Goal: Use online tool/utility: Utilize a website feature to perform a specific function

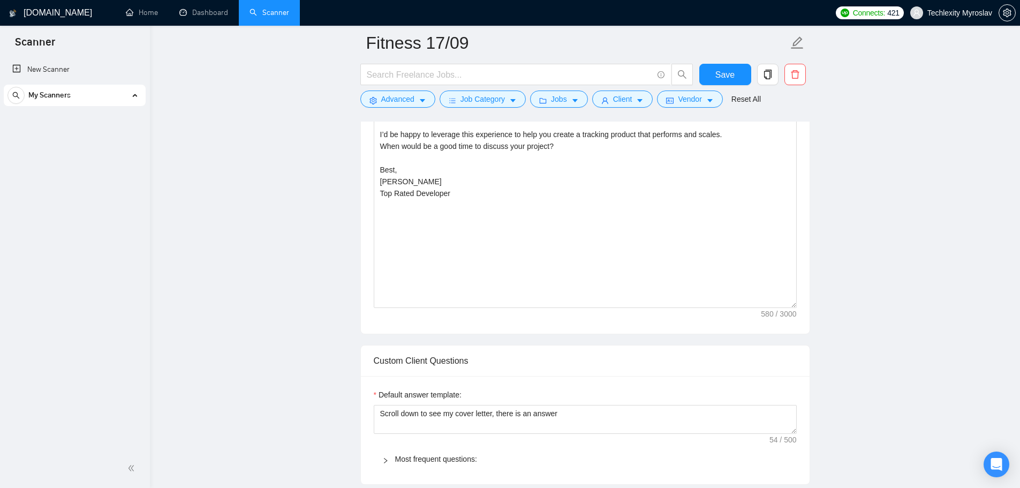
radio input "false"
radio input "true"
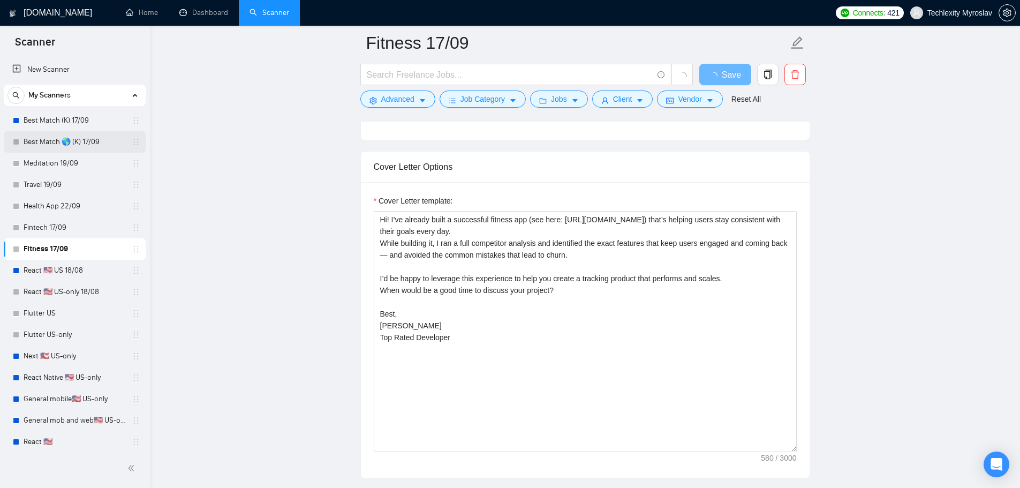
scroll to position [804, 0]
click at [67, 124] on link "Best Match (K) 17/09" at bounding box center [75, 120] width 102 height 21
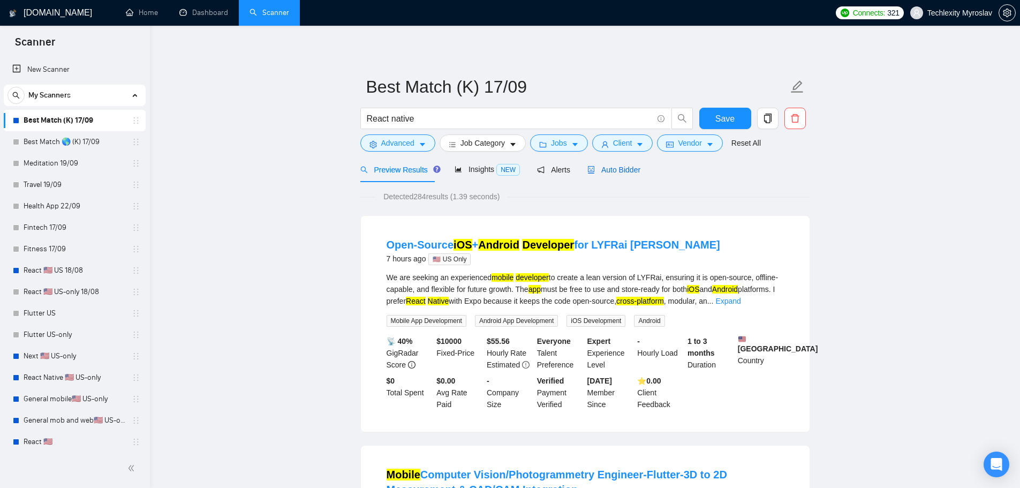
click at [610, 169] on span "Auto Bidder" at bounding box center [614, 170] width 53 height 9
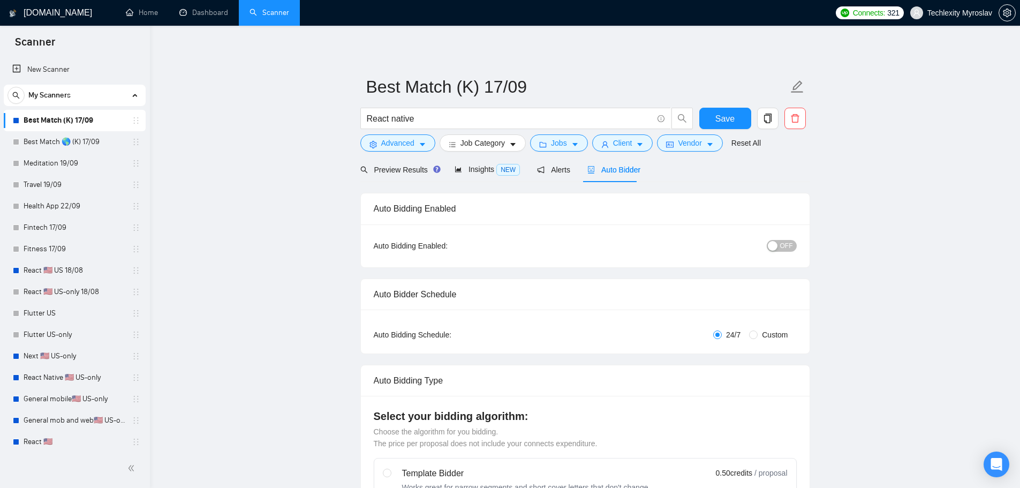
radio input "false"
radio input "true"
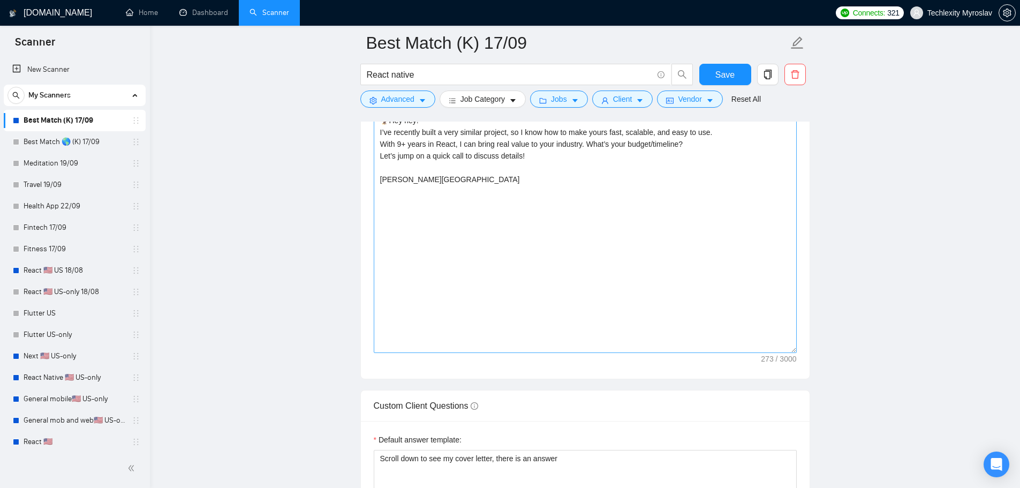
scroll to position [1393, 0]
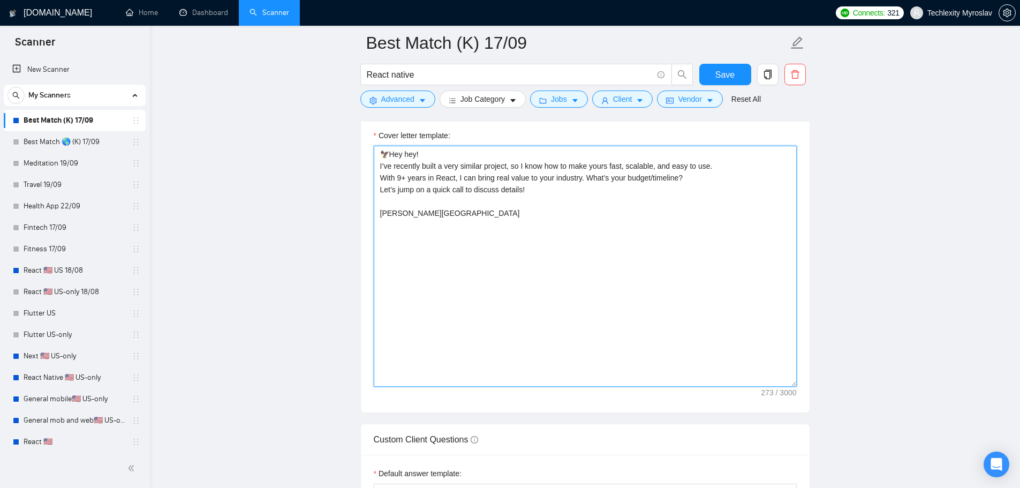
click at [485, 232] on textarea "🦅Hey hey! I’ve recently built a very similar project, so I know how to make you…" at bounding box center [585, 266] width 423 height 241
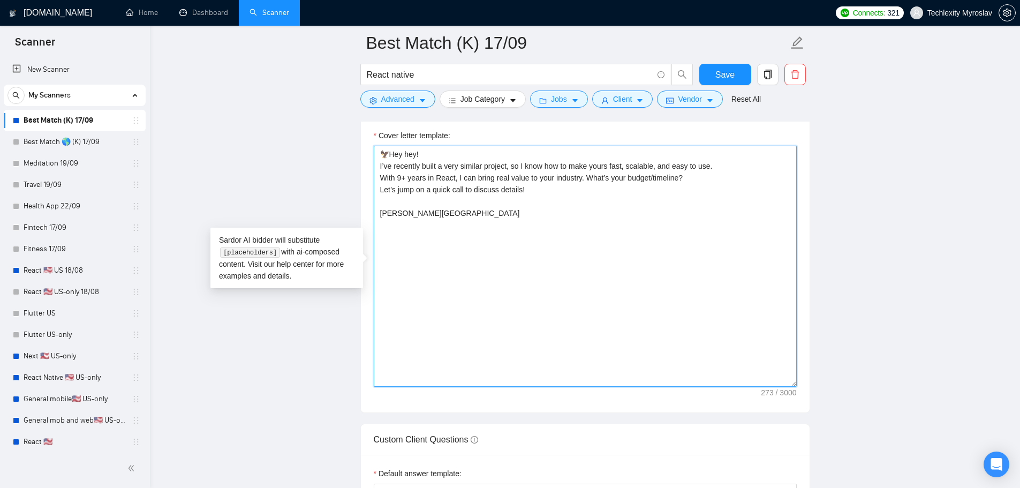
click at [461, 224] on textarea "🦅Hey hey! I’ve recently built a very similar project, so I know how to make you…" at bounding box center [585, 266] width 423 height 241
click at [391, 212] on textarea "🦅Hey hey! I’ve recently built a very similar project, so I know how to make you…" at bounding box center [585, 266] width 423 height 241
click at [481, 243] on textarea "🦅Hey hey! I’ve recently built a very similar project, so I know how to make you…" at bounding box center [585, 266] width 423 height 241
type textarea "🦅Hey hey! I’ve recently built a very similar project, so I know how to make you…"
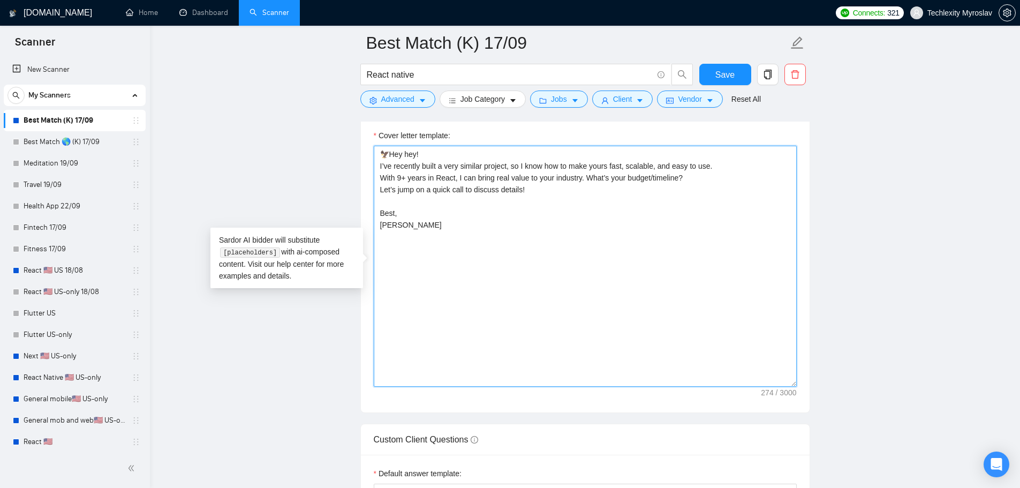
click at [479, 246] on textarea "🦅Hey hey! I’ve recently built a very similar project, so I know how to make you…" at bounding box center [585, 266] width 423 height 241
click at [473, 234] on textarea "🦅Hey hey! I’ve recently built a very similar project, so I know how to make you…" at bounding box center [585, 266] width 423 height 241
